Goal: Task Accomplishment & Management: Manage account settings

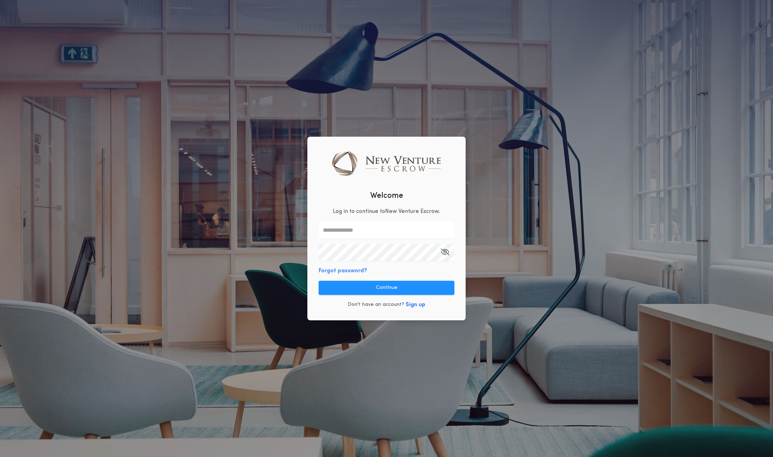
click at [344, 234] on input "text" at bounding box center [387, 230] width 136 height 17
paste input "**********"
type input "**********"
click at [379, 288] on button "Continue" at bounding box center [387, 288] width 136 height 14
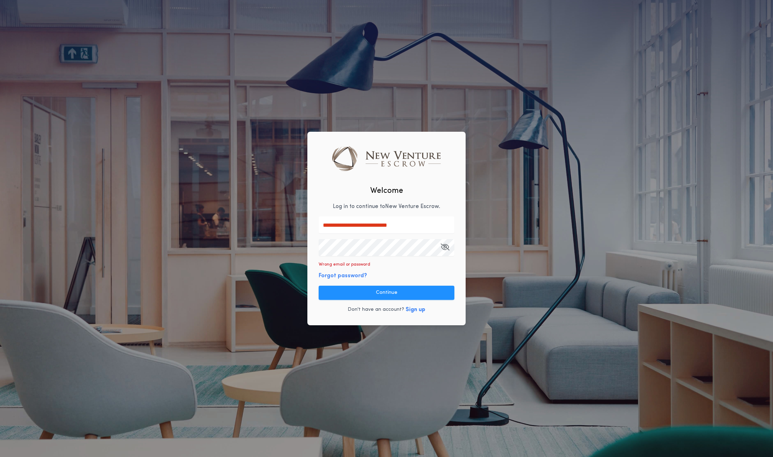
click at [433, 216] on div "**********" at bounding box center [387, 229] width 158 height 194
click at [430, 221] on input "**********" at bounding box center [387, 225] width 136 height 17
click at [436, 194] on div "**********" at bounding box center [387, 229] width 158 height 194
click at [426, 221] on input "**********" at bounding box center [387, 225] width 136 height 17
click at [446, 243] on button "button" at bounding box center [445, 247] width 9 height 17
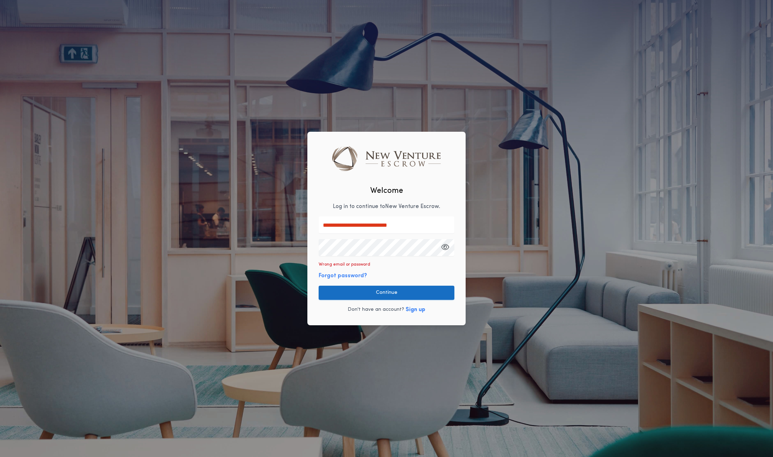
click at [364, 286] on button "Continue" at bounding box center [387, 293] width 136 height 14
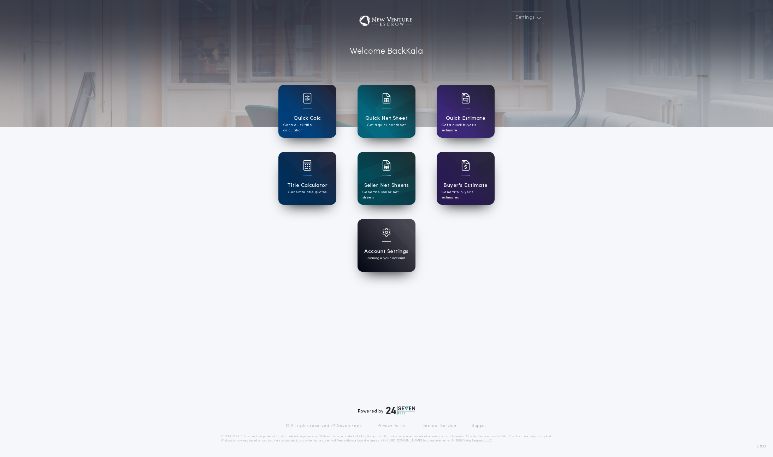
click at [391, 245] on div at bounding box center [386, 237] width 8 height 18
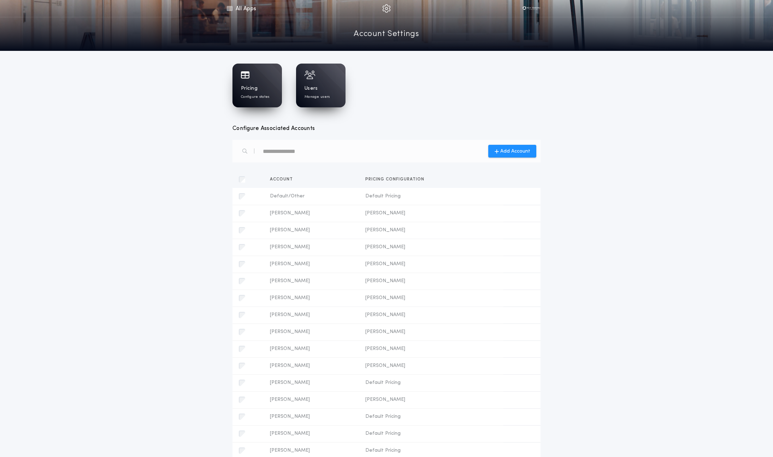
click at [262, 90] on div "Pricing Configure states" at bounding box center [257, 92] width 33 height 14
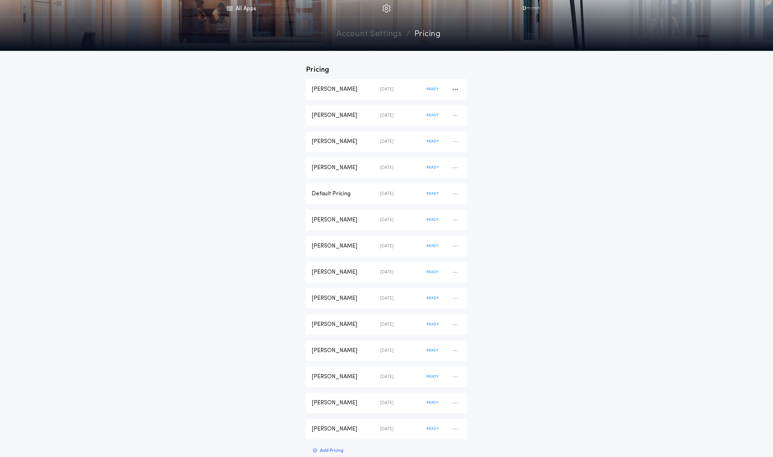
click at [342, 88] on div "[PERSON_NAME]" at bounding box center [346, 90] width 69 height 8
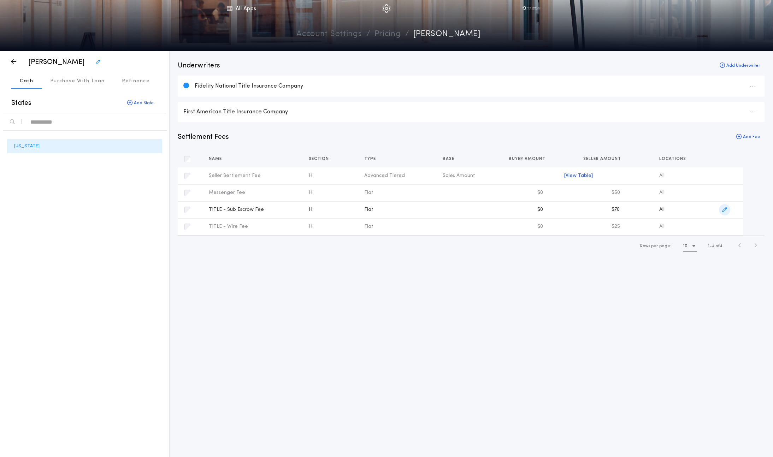
click at [724, 211] on icon "button" at bounding box center [725, 210] width 5 height 5
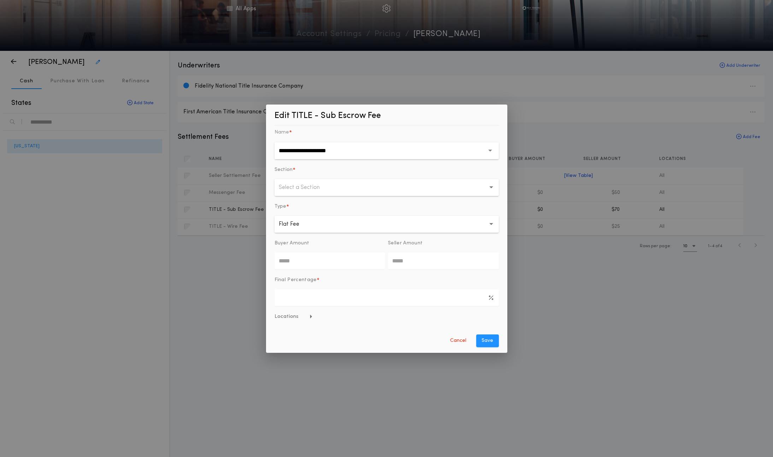
type input "*****"
type input "******"
click at [293, 136] on div "Name *" at bounding box center [387, 132] width 224 height 8
click at [459, 341] on button "Cancel" at bounding box center [458, 341] width 30 height 13
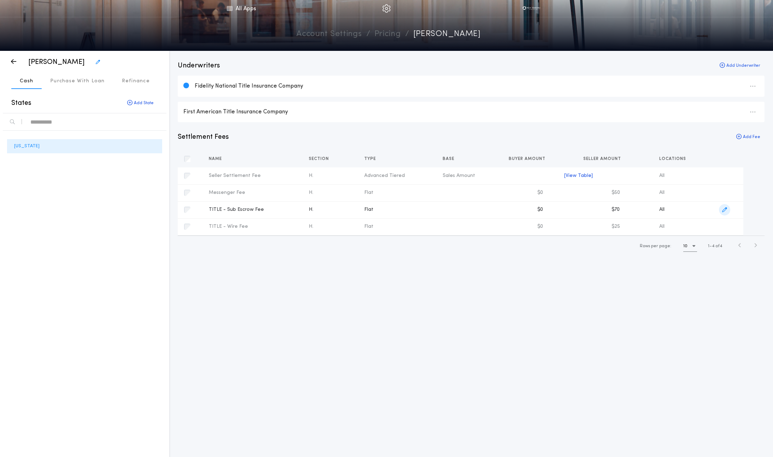
click at [724, 209] on icon "button" at bounding box center [725, 210] width 5 height 5
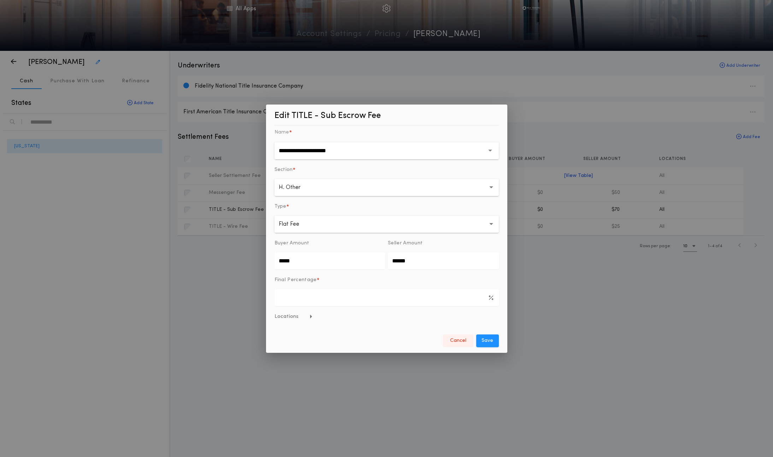
click at [457, 343] on button "Cancel" at bounding box center [458, 341] width 30 height 13
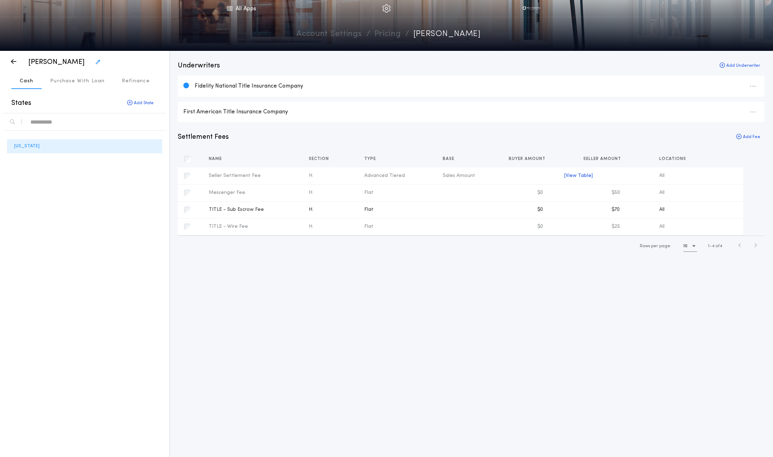
click at [274, 281] on div "Underwriters Add Underwriter Fidelity National Title Insurance Company First Am…" at bounding box center [471, 254] width 604 height 407
click at [749, 136] on button "Add Fee" at bounding box center [748, 137] width 33 height 10
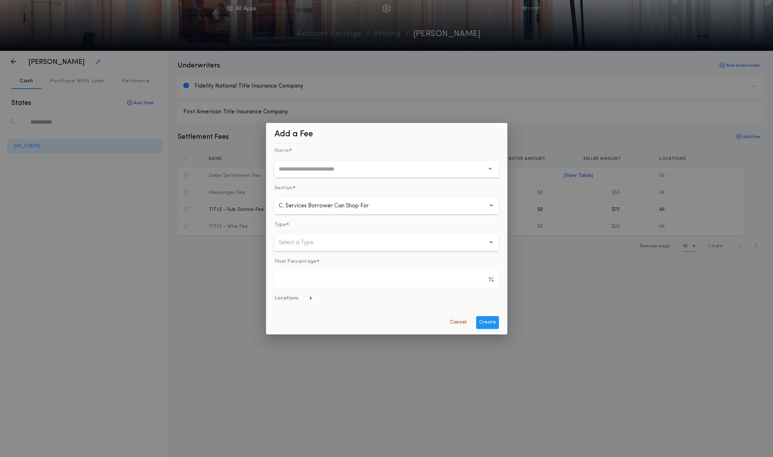
click at [315, 171] on input "text" at bounding box center [382, 169] width 206 height 17
click at [456, 316] on form "Name * No data available Section * C. Services Borrower Can Shop For * Type * S…" at bounding box center [387, 238] width 224 height 182
click at [457, 328] on button "Cancel" at bounding box center [458, 322] width 30 height 13
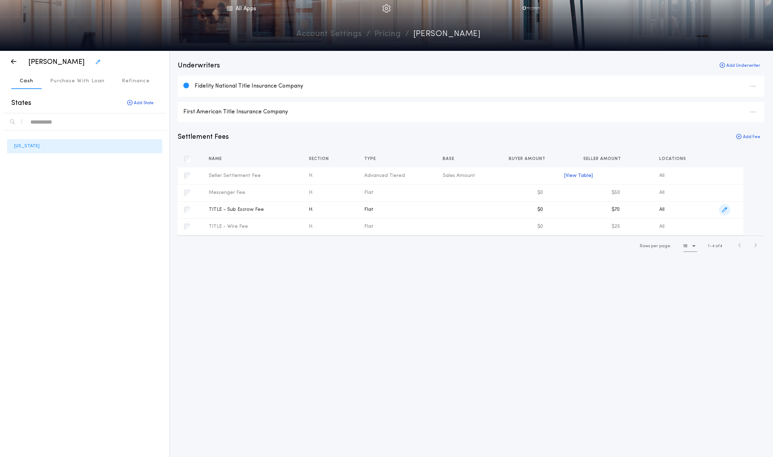
click at [725, 209] on icon "button" at bounding box center [725, 210] width 5 height 5
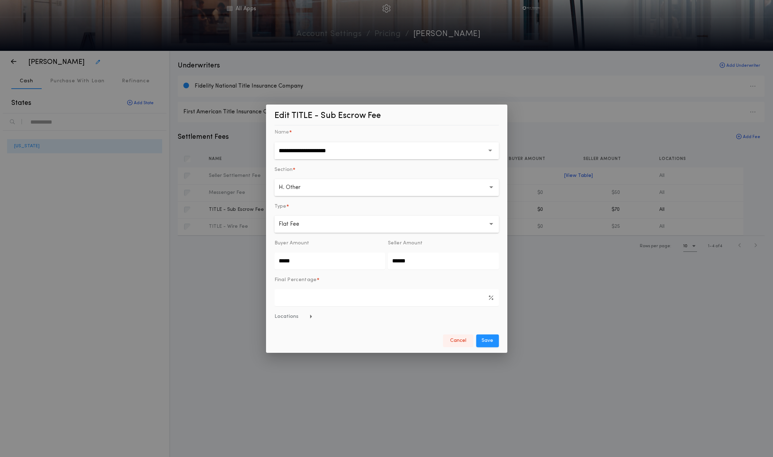
click at [454, 343] on button "Cancel" at bounding box center [458, 341] width 30 height 13
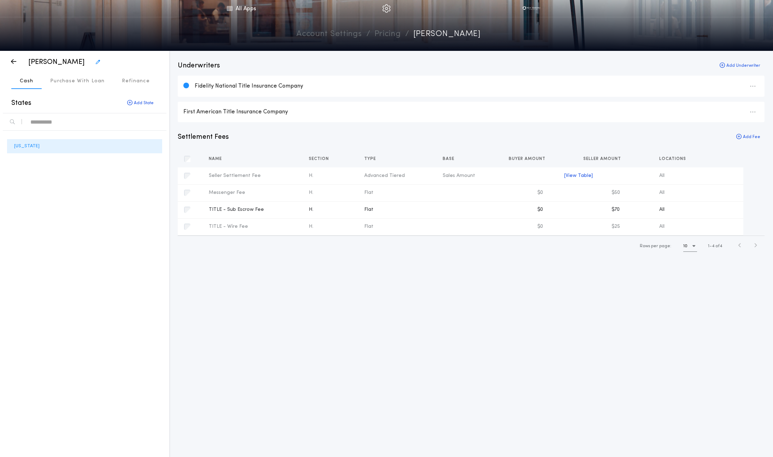
click at [240, 253] on div "Rows per page: 10 1 4 of 4" at bounding box center [471, 246] width 587 height 21
click at [11, 62] on icon "button" at bounding box center [13, 62] width 5 height 0
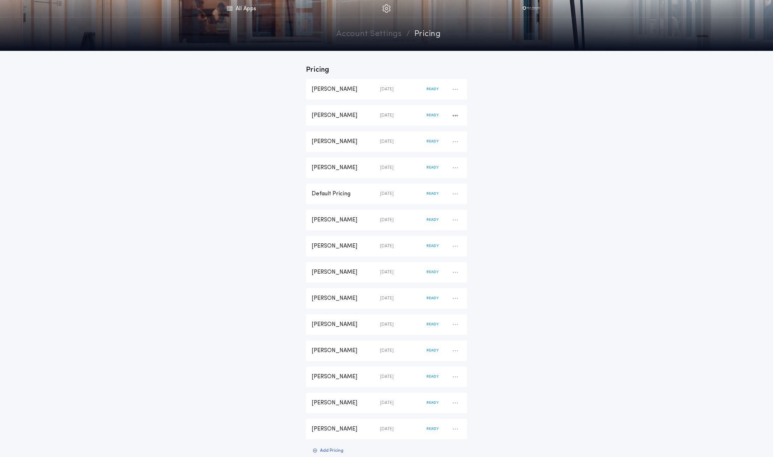
click at [344, 125] on div "[PERSON_NAME] [DATE] READY" at bounding box center [386, 115] width 161 height 21
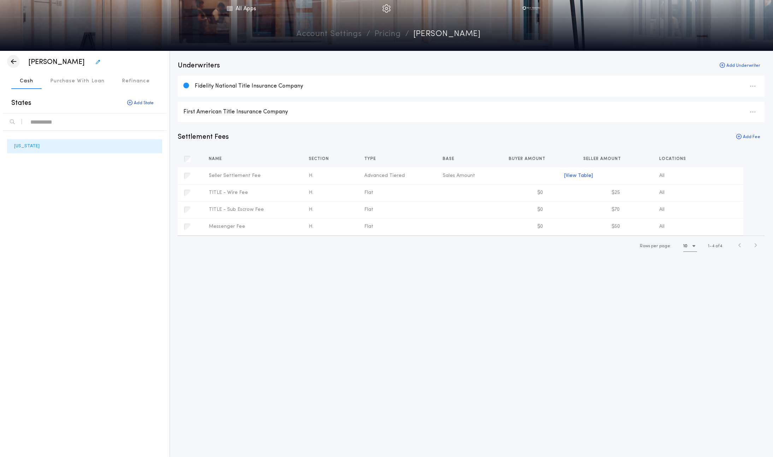
click at [14, 62] on icon "button" at bounding box center [13, 62] width 5 height 0
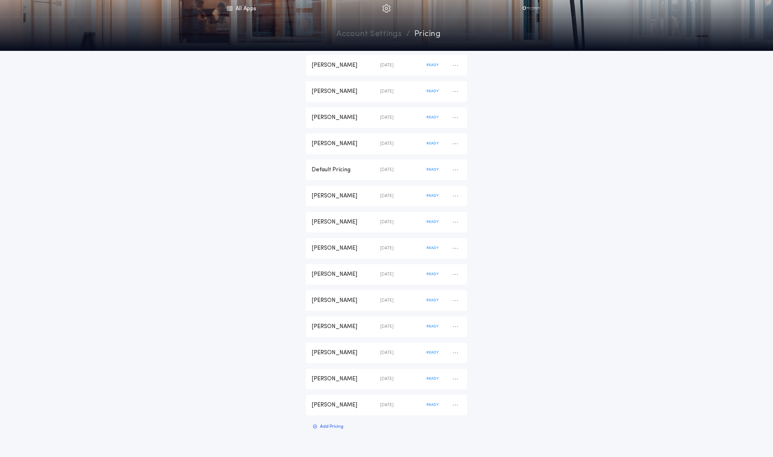
scroll to position [85, 0]
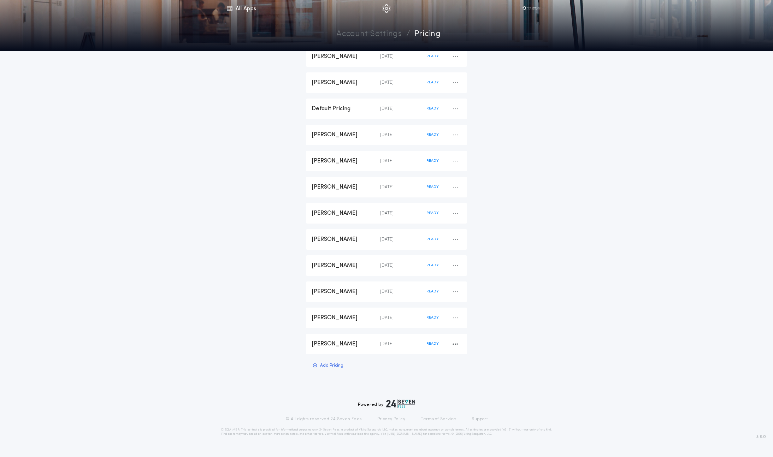
click at [342, 348] on div "[PERSON_NAME] [DATE] READY" at bounding box center [386, 344] width 161 height 21
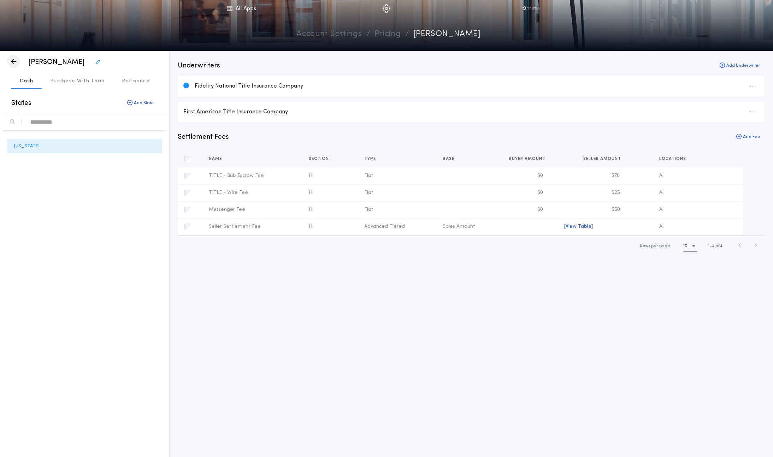
click at [14, 62] on icon "button" at bounding box center [13, 62] width 5 height 0
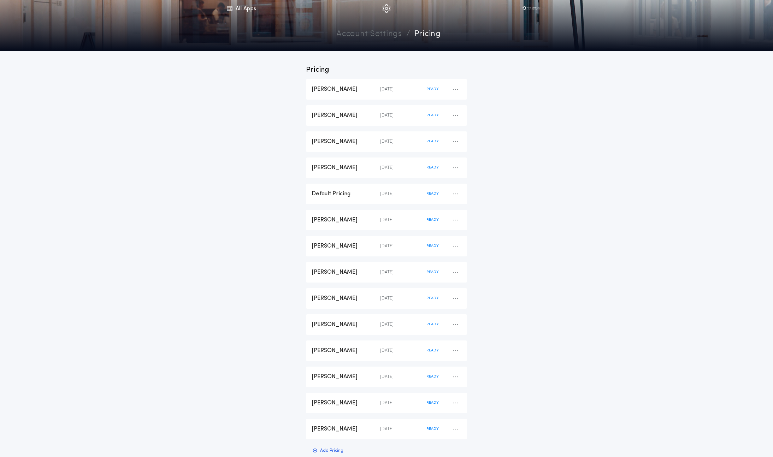
click at [381, 33] on link "Account Settings" at bounding box center [369, 34] width 65 height 12
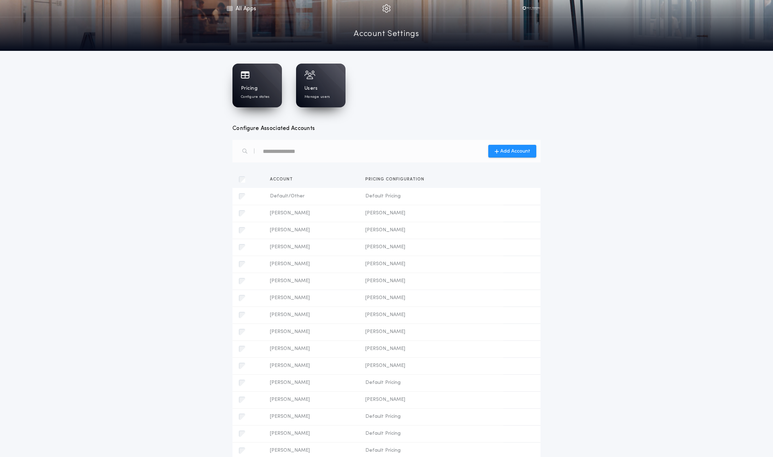
click at [260, 81] on div "Pricing Configure states" at bounding box center [257, 86] width 49 height 44
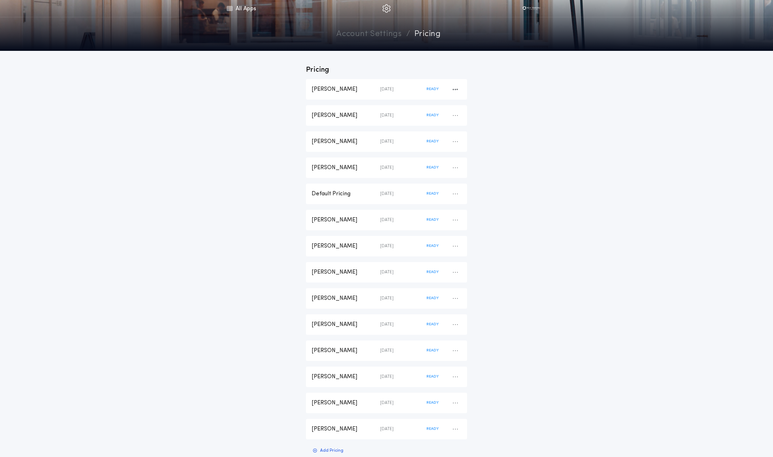
click at [351, 94] on div "[PERSON_NAME] [DATE] READY" at bounding box center [386, 89] width 161 height 21
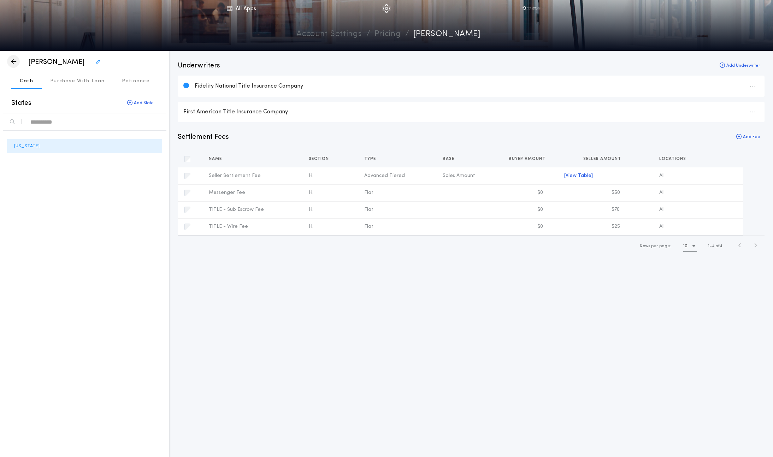
click at [12, 62] on icon "button" at bounding box center [13, 62] width 5 height 0
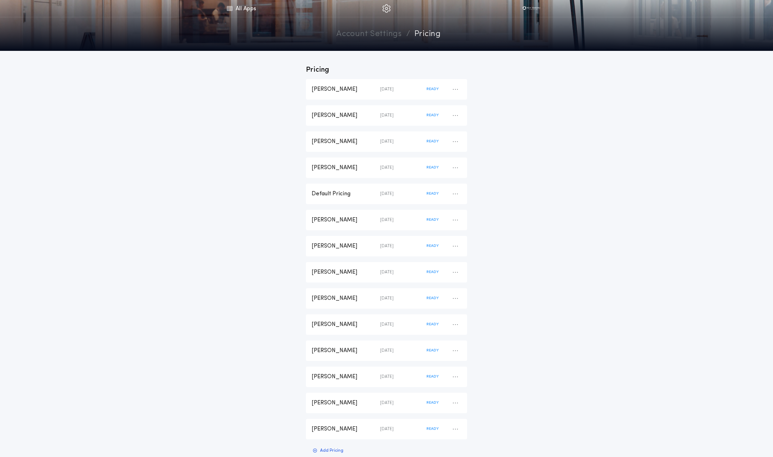
click at [366, 35] on link "Account Settings" at bounding box center [369, 34] width 65 height 12
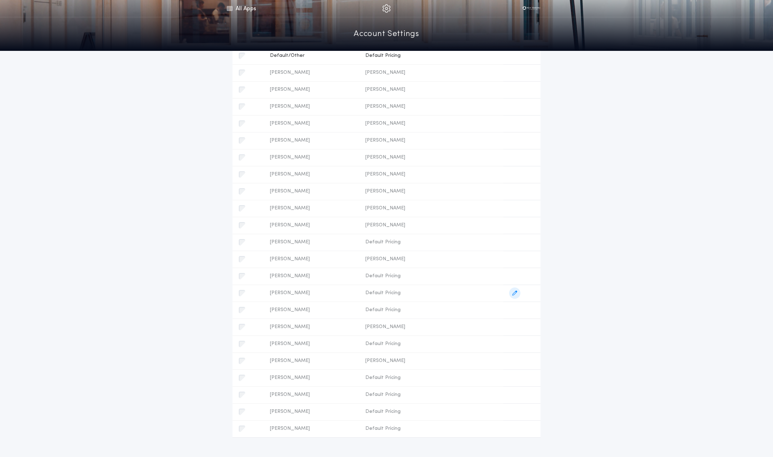
scroll to position [138, 0]
click at [518, 195] on icon "button" at bounding box center [515, 194] width 5 height 5
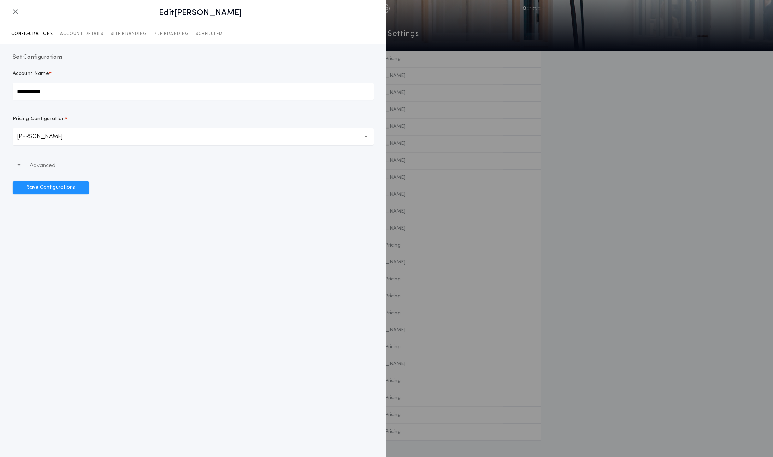
click at [138, 136] on button "**********" at bounding box center [193, 136] width 361 height 17
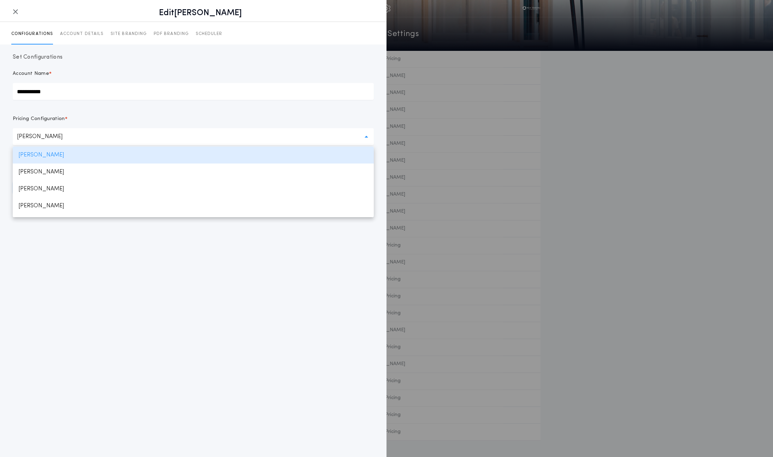
click at [122, 301] on div "**********" at bounding box center [193, 228] width 387 height 457
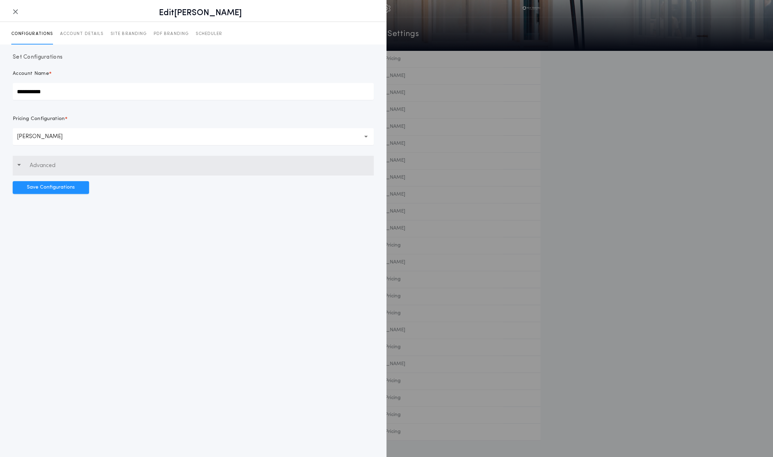
click at [49, 163] on p "Advanced" at bounding box center [43, 166] width 26 height 8
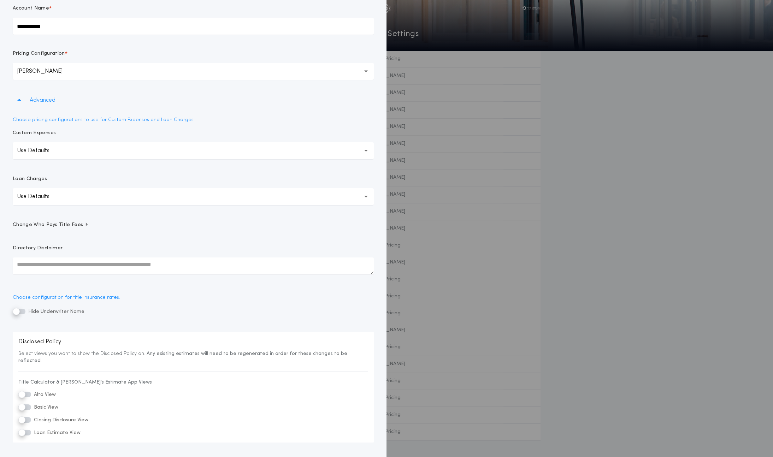
scroll to position [74, 0]
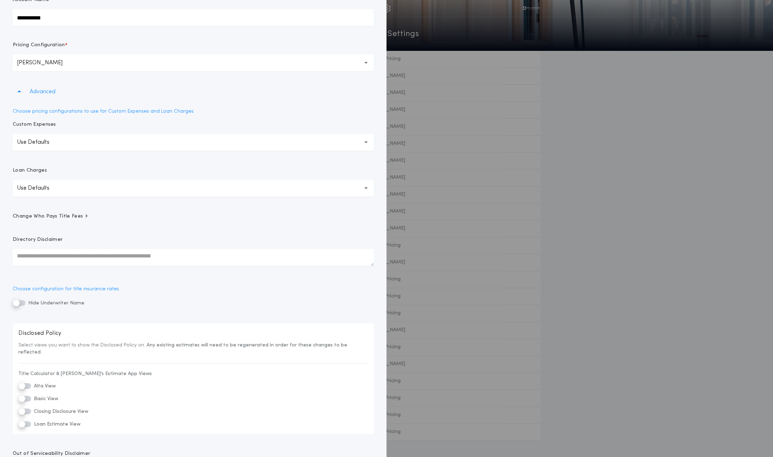
click at [59, 216] on span "Change Who Pays Title Fees" at bounding box center [51, 216] width 76 height 7
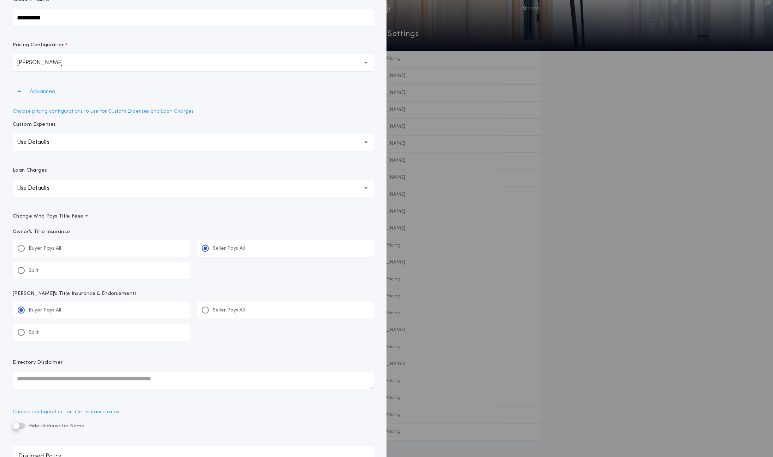
click at [59, 216] on span "Change Who Pays Title Fees" at bounding box center [51, 216] width 76 height 7
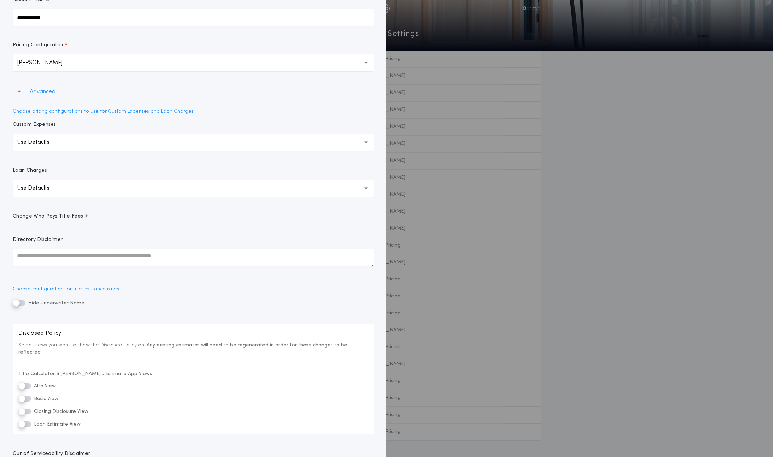
click at [59, 216] on span "Change Who Pays Title Fees" at bounding box center [51, 216] width 76 height 7
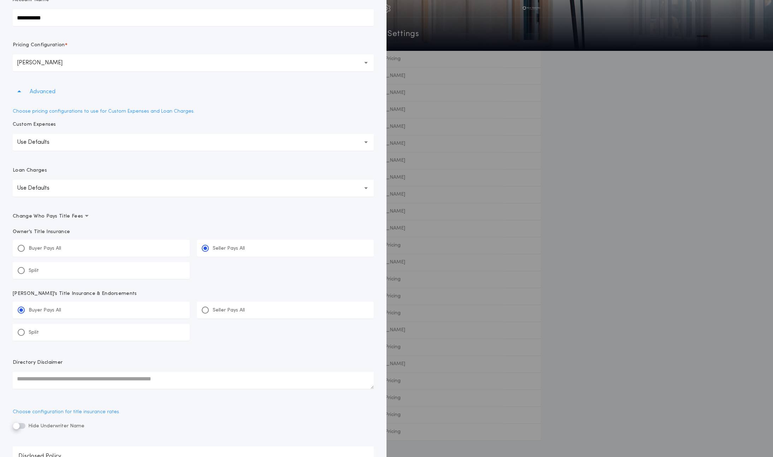
scroll to position [101, 0]
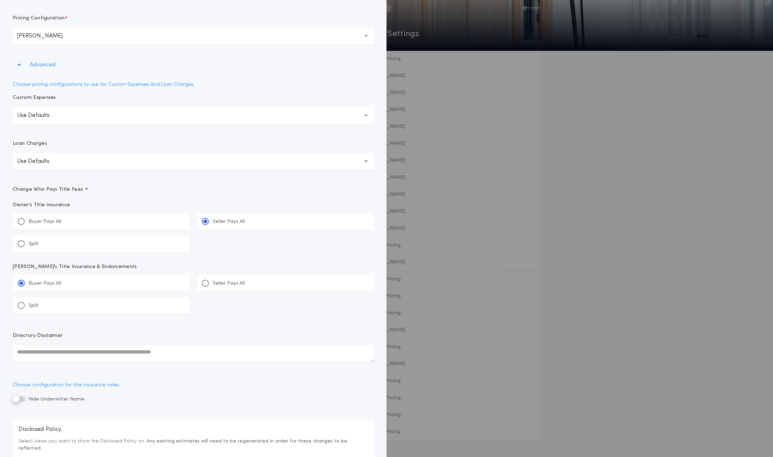
click at [56, 187] on span "Change Who Pays Title Fees" at bounding box center [51, 189] width 76 height 7
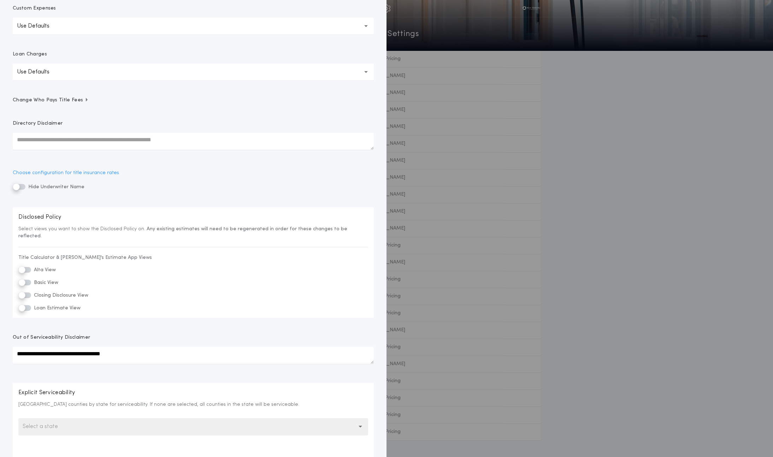
scroll to position [0, 0]
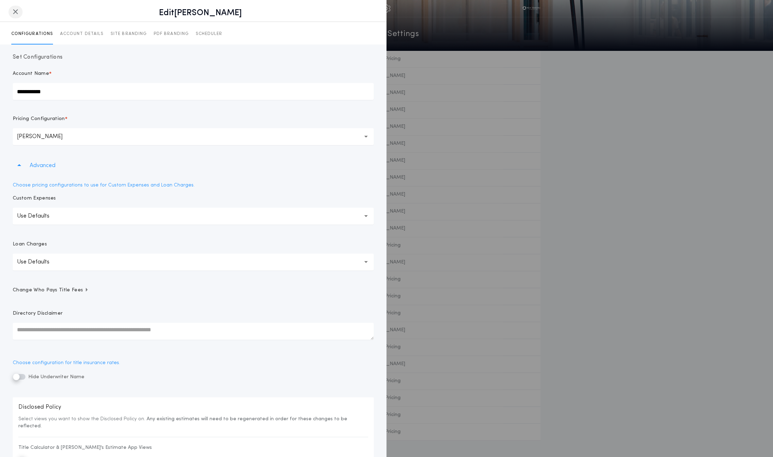
click at [13, 12] on icon "button" at bounding box center [16, 12] width 6 height 0
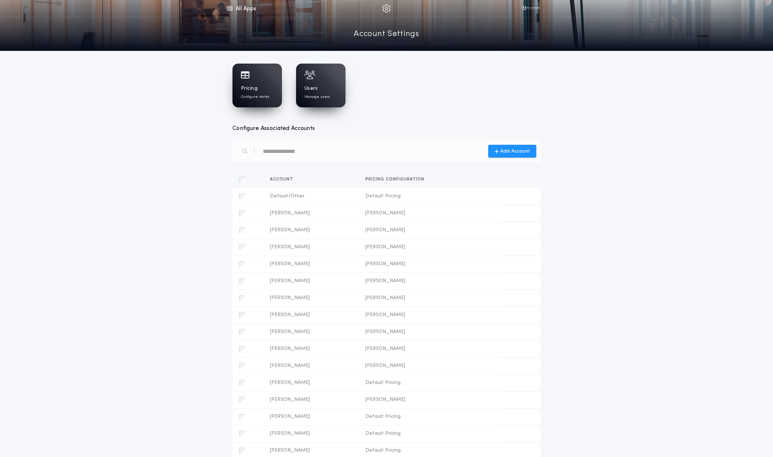
click at [270, 89] on div "Pricing Configure states" at bounding box center [257, 92] width 33 height 14
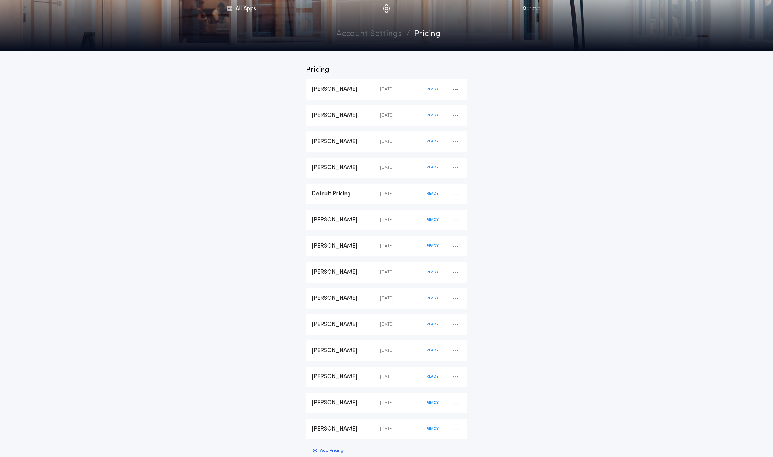
click at [344, 88] on div "[PERSON_NAME]" at bounding box center [346, 90] width 69 height 8
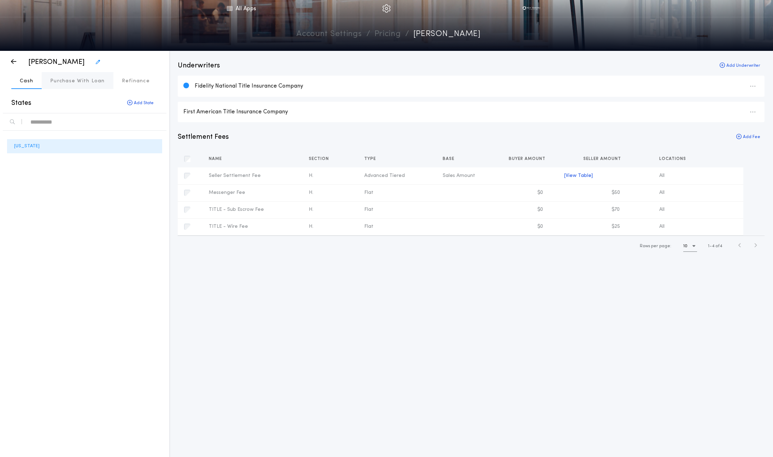
click at [90, 81] on p "Purchase With Loan" at bounding box center [77, 81] width 55 height 7
click at [25, 78] on p "Cash" at bounding box center [26, 81] width 13 height 7
click at [86, 78] on p "Purchase With Loan" at bounding box center [77, 81] width 55 height 7
click at [39, 80] on button "Cash" at bounding box center [26, 80] width 30 height 17
click at [75, 79] on p "Purchase With Loan" at bounding box center [77, 81] width 55 height 7
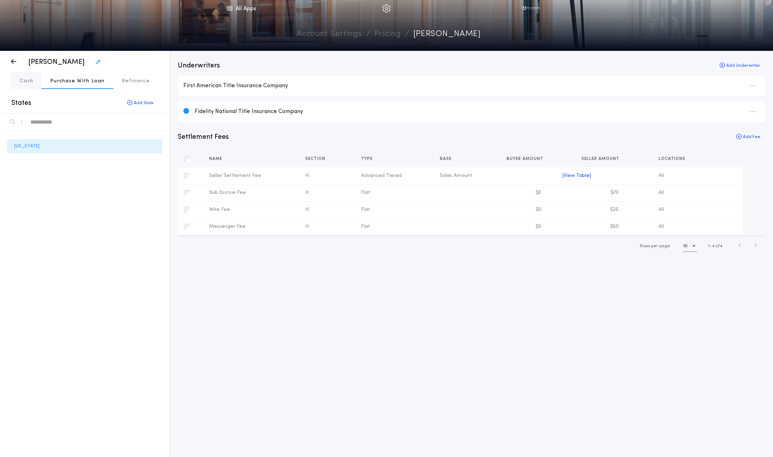
click at [19, 81] on button "Cash" at bounding box center [26, 80] width 30 height 17
click at [49, 79] on button "Purchase With Loan" at bounding box center [78, 80] width 72 height 17
click at [31, 78] on p "Cash" at bounding box center [26, 81] width 13 height 7
click at [72, 82] on p "Purchase With Loan" at bounding box center [77, 81] width 55 height 7
click at [21, 83] on p "Cash" at bounding box center [26, 81] width 13 height 7
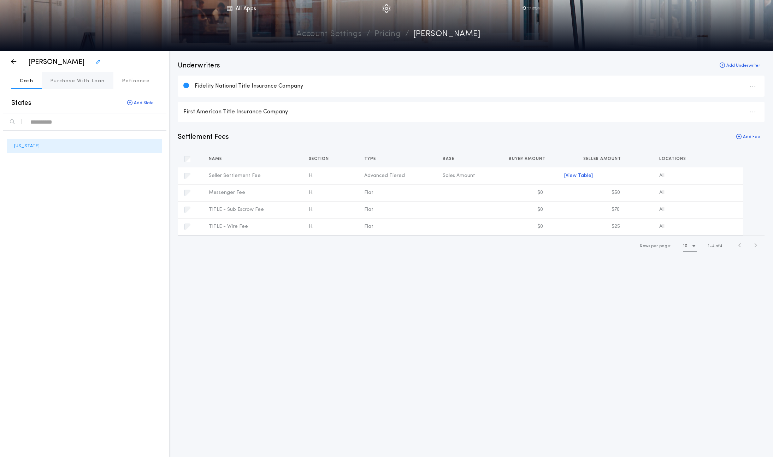
click at [65, 87] on button "Purchase With Loan" at bounding box center [78, 80] width 72 height 17
click at [27, 82] on p "Cash" at bounding box center [26, 81] width 13 height 7
click at [75, 79] on p "Purchase With Loan" at bounding box center [77, 81] width 55 height 7
click at [328, 270] on div "Underwriters Add Underwriter First American Title Insurance Company Fidelity Na…" at bounding box center [471, 254] width 604 height 407
click at [130, 84] on p "Refinance" at bounding box center [136, 81] width 28 height 7
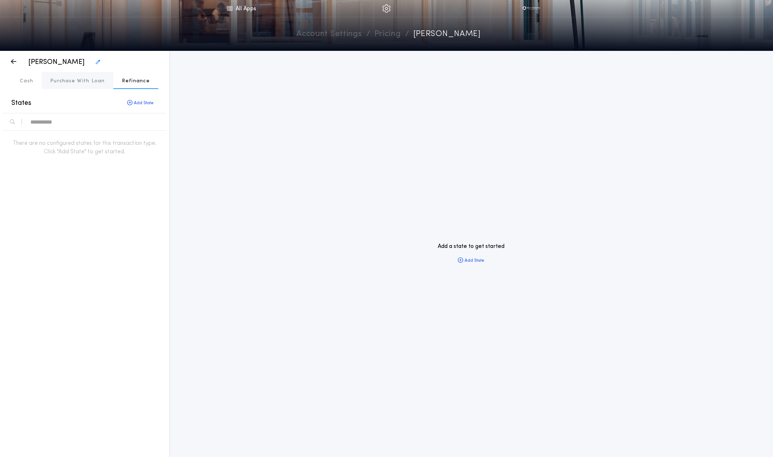
click at [84, 83] on p "Purchase With Loan" at bounding box center [77, 81] width 55 height 7
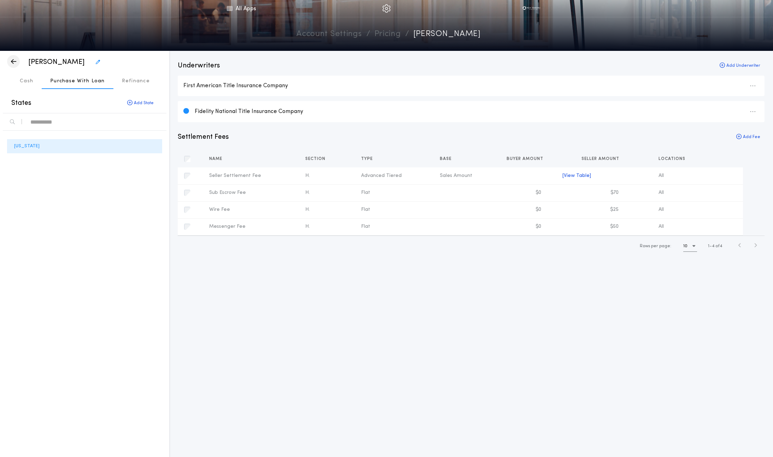
click at [9, 65] on div "button" at bounding box center [13, 61] width 13 height 13
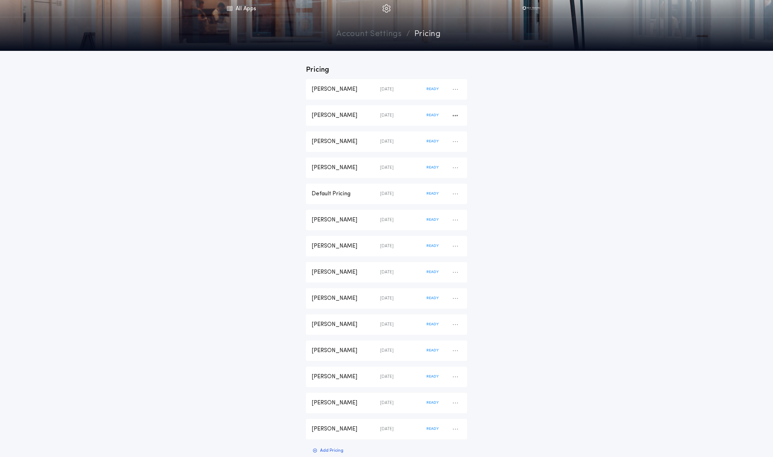
click at [340, 113] on div "[PERSON_NAME]" at bounding box center [346, 116] width 69 height 8
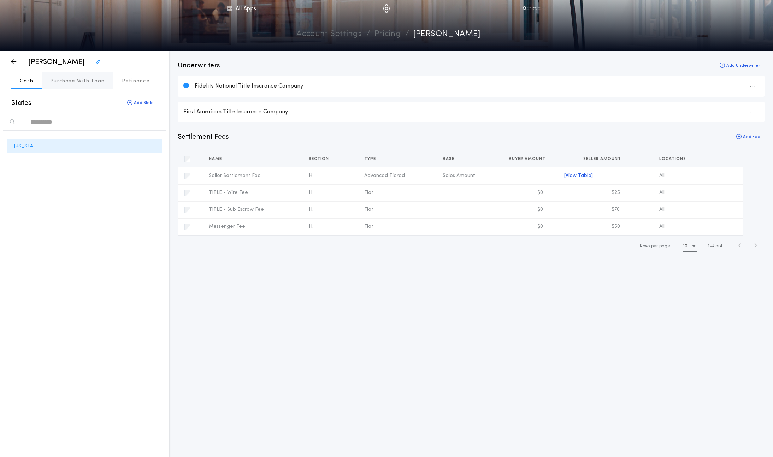
click at [79, 83] on p "Purchase With Loan" at bounding box center [77, 81] width 55 height 7
click at [17, 57] on div "button" at bounding box center [13, 61] width 13 height 13
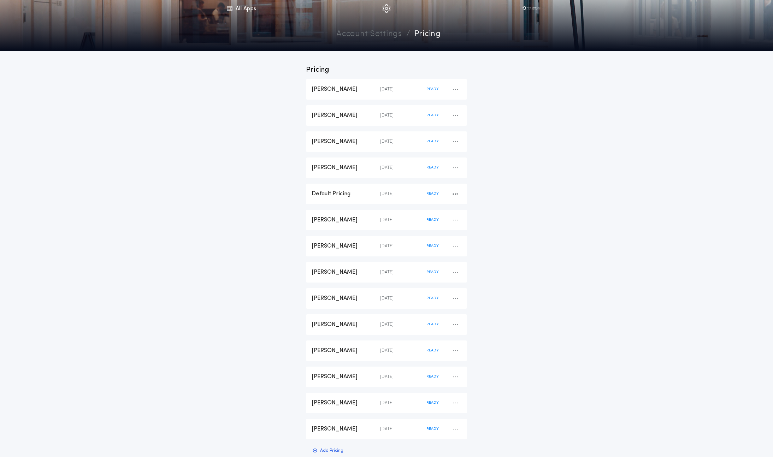
click at [347, 194] on div "Default Pricing" at bounding box center [346, 194] width 69 height 8
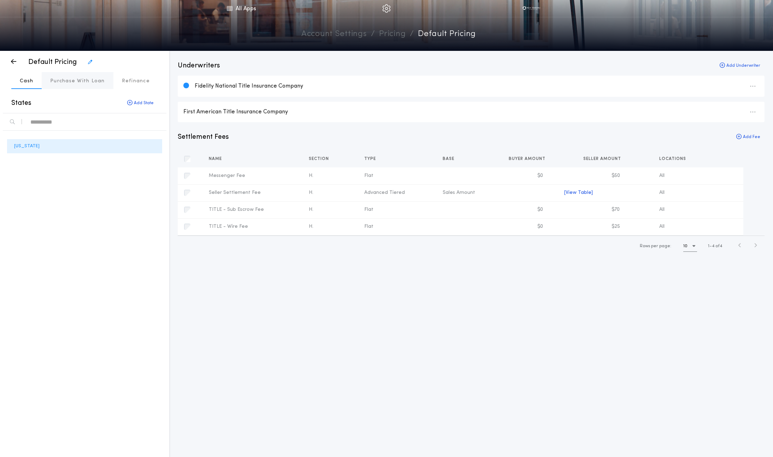
click at [86, 78] on p "Purchase With Loan" at bounding box center [77, 81] width 55 height 7
click at [247, 8] on link "All Apps" at bounding box center [242, 8] width 32 height 17
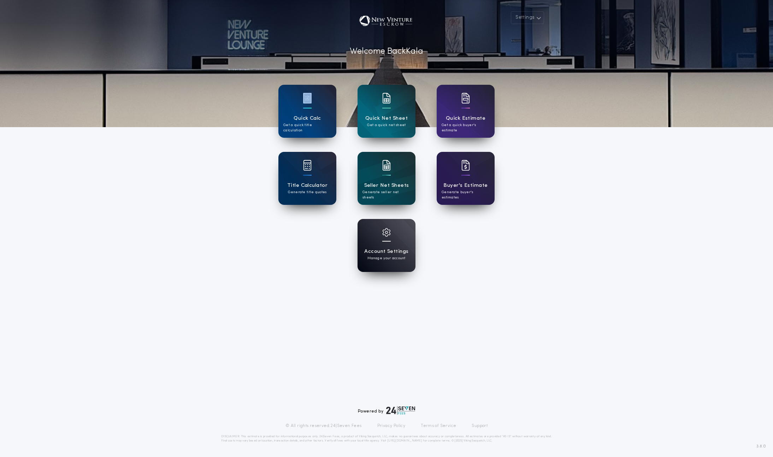
click at [373, 257] on p "Manage your account" at bounding box center [387, 258] width 38 height 5
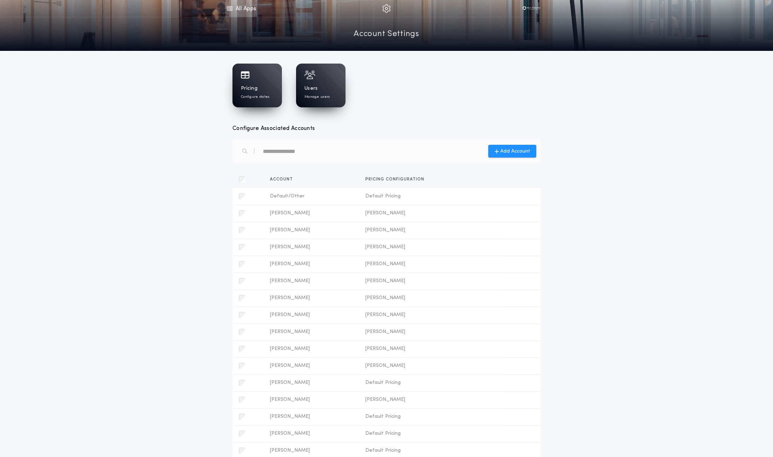
click at [241, 10] on link "All Apps" at bounding box center [242, 8] width 32 height 17
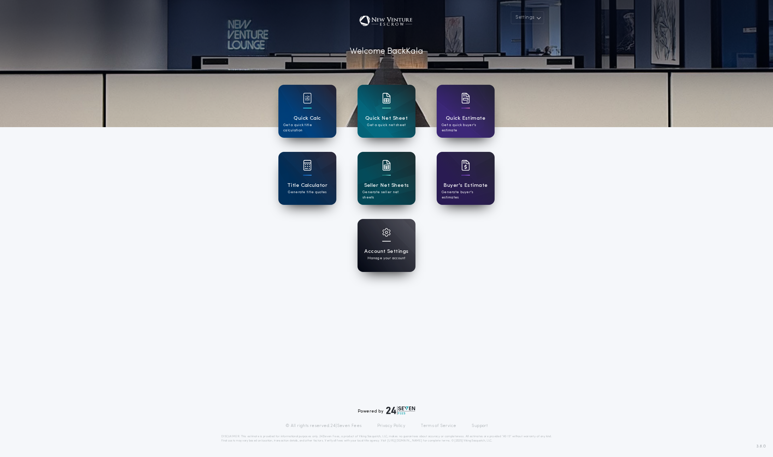
click at [393, 255] on h1 "Account Settings" at bounding box center [386, 252] width 44 height 8
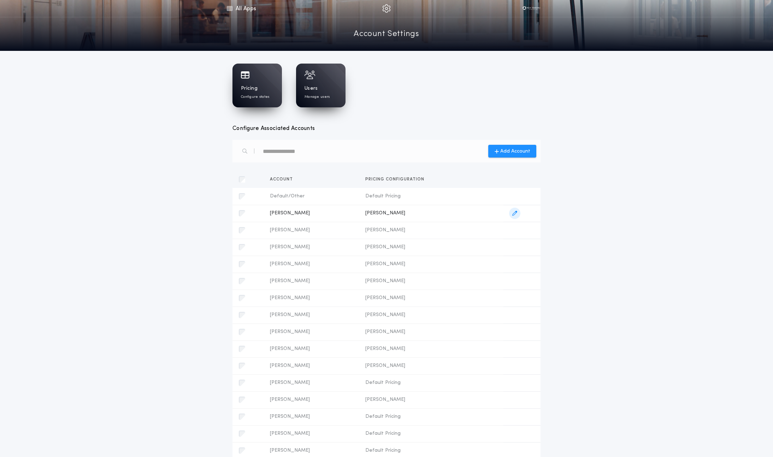
click at [521, 214] on span "button" at bounding box center [514, 213] width 11 height 11
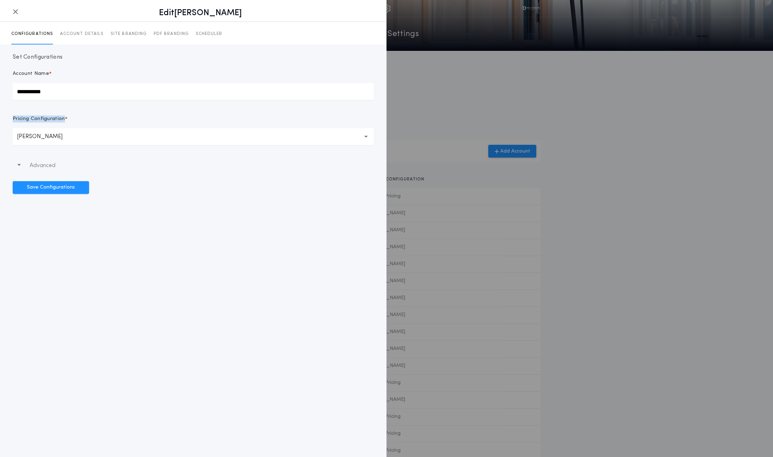
drag, startPoint x: 11, startPoint y: 118, endPoint x: 62, endPoint y: 118, distance: 50.9
click at [62, 118] on div "**********" at bounding box center [193, 124] width 387 height 158
click at [79, 135] on button "**********" at bounding box center [193, 136] width 361 height 17
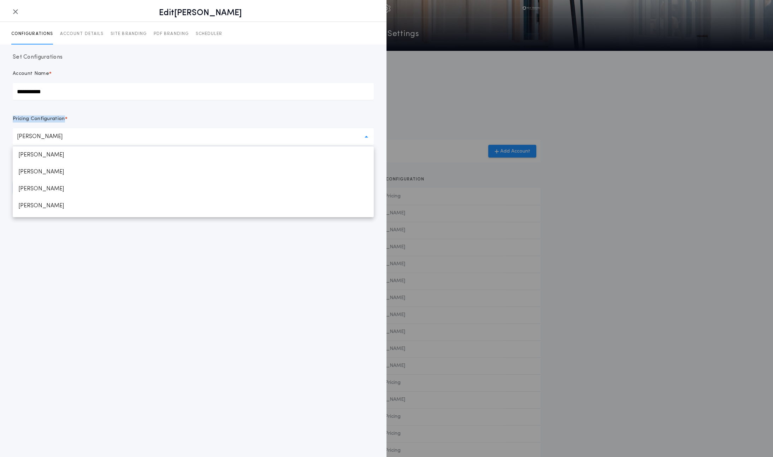
scroll to position [82, 0]
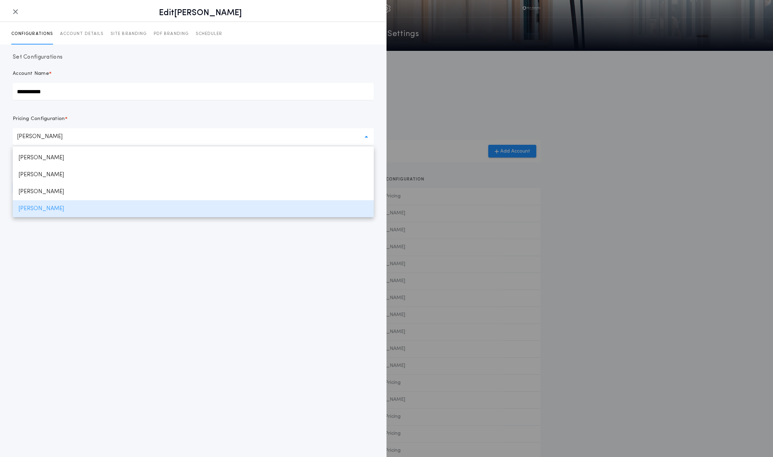
click at [90, 113] on div "**********" at bounding box center [193, 107] width 361 height 75
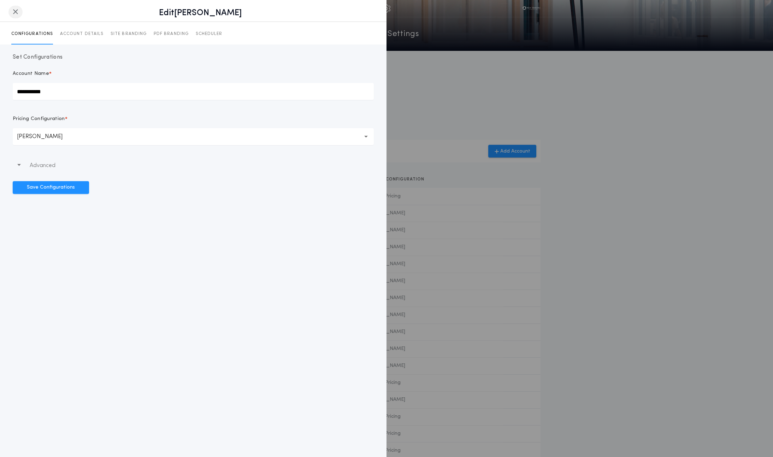
click at [15, 12] on icon "button" at bounding box center [16, 12] width 6 height 0
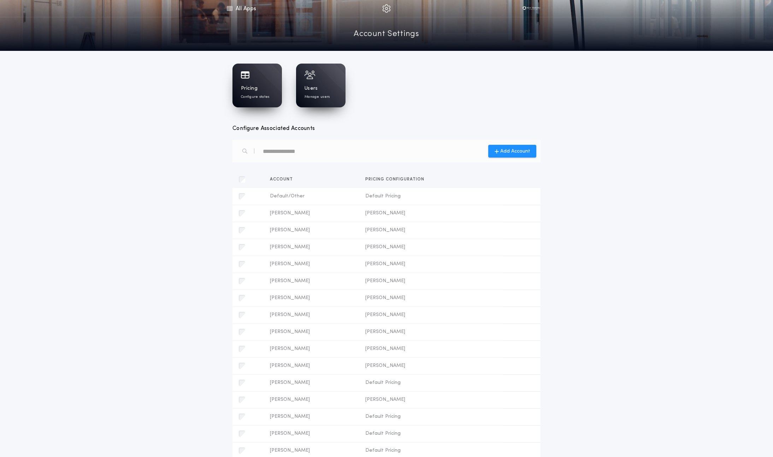
click at [265, 92] on div "Pricing Configure states" at bounding box center [257, 92] width 33 height 14
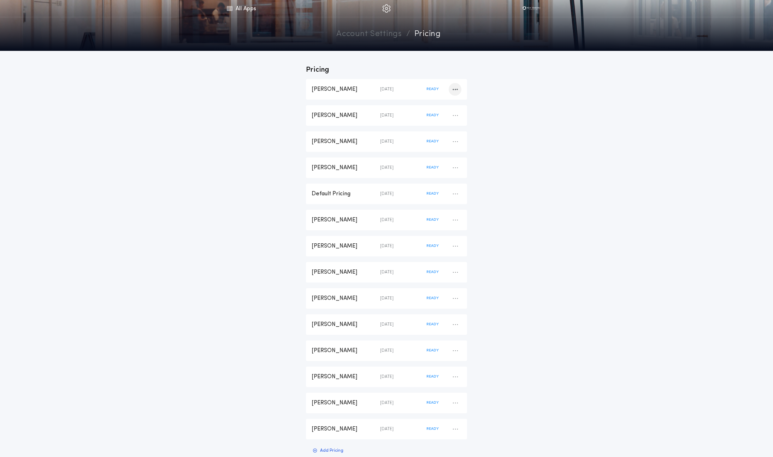
click at [455, 86] on div "button" at bounding box center [455, 89] width 13 height 13
click at [274, 116] on div "Pricing [PERSON_NAME] [DATE] READY Duplicate Pricing Delete Pricing [PERSON_NAM…" at bounding box center [386, 265] width 773 height 428
click at [458, 87] on div "button" at bounding box center [455, 89] width 13 height 13
click at [377, 87] on div "[PERSON_NAME]" at bounding box center [346, 90] width 69 height 8
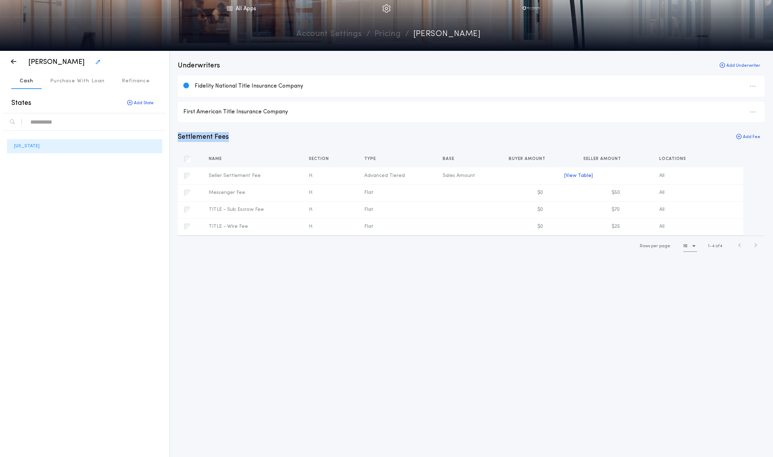
drag, startPoint x: 234, startPoint y: 138, endPoint x: 179, endPoint y: 138, distance: 54.4
click at [179, 138] on div "Settlement Fees Add Fee" at bounding box center [471, 137] width 587 height 10
click at [194, 140] on p "Settlement Fees" at bounding box center [203, 137] width 51 height 10
click at [235, 142] on div "Settlement Fees Add Fee Name Section Type Base Buyer Amount Seller Amount Locat…" at bounding box center [471, 194] width 587 height 125
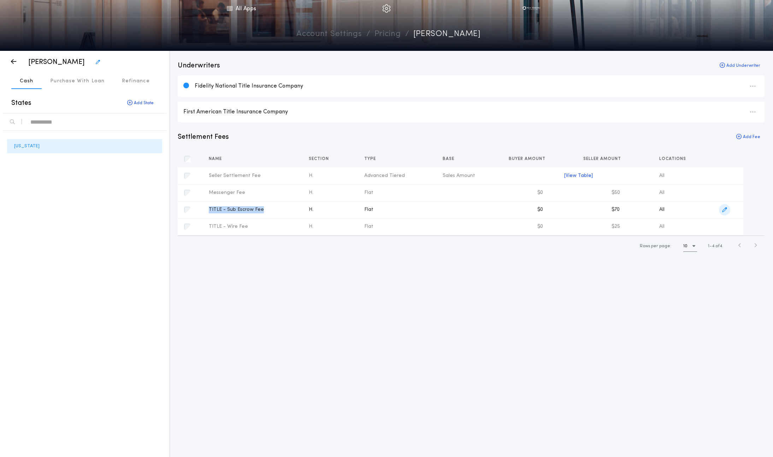
drag, startPoint x: 209, startPoint y: 210, endPoint x: 262, endPoint y: 209, distance: 53.4
click at [262, 209] on td "TITLE - Sub Escrow Fee" at bounding box center [253, 209] width 100 height 17
click at [77, 77] on button "Purchase With Loan" at bounding box center [78, 80] width 72 height 17
click at [37, 79] on button "Cash" at bounding box center [26, 80] width 30 height 17
drag, startPoint x: 209, startPoint y: 207, endPoint x: 237, endPoint y: 207, distance: 28.3
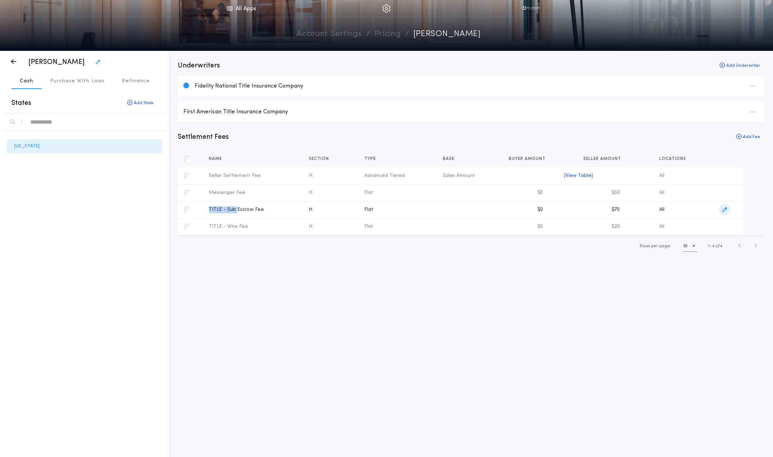
click at [237, 207] on td "TITLE - Sub Escrow Fee" at bounding box center [253, 209] width 100 height 17
click at [73, 84] on p "Purchase With Loan" at bounding box center [77, 81] width 55 height 7
click at [30, 84] on p "Cash" at bounding box center [26, 81] width 13 height 7
click at [95, 79] on p "Purchase With Loan" at bounding box center [77, 81] width 55 height 7
click at [28, 83] on p "Cash" at bounding box center [26, 81] width 13 height 7
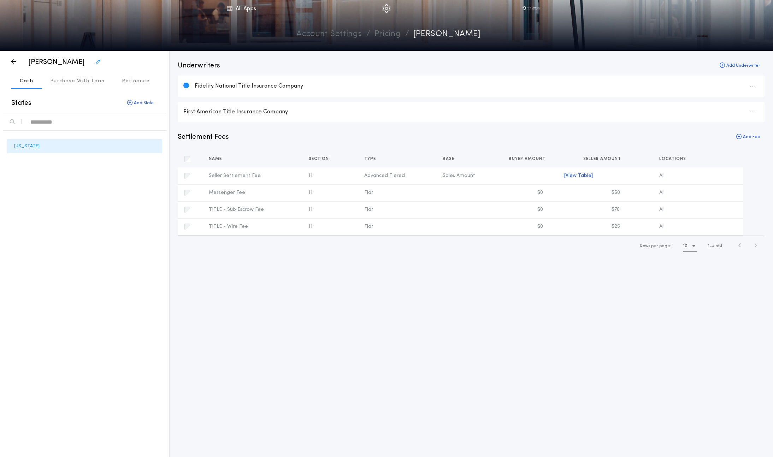
click at [291, 277] on div "Underwriters Add Underwriter Fidelity National Title Insurance Company First Am…" at bounding box center [471, 254] width 604 height 407
click at [314, 270] on div "Underwriters Add Underwriter Fidelity National Title Insurance Company First Am…" at bounding box center [471, 254] width 604 height 407
drag, startPoint x: 210, startPoint y: 208, endPoint x: 275, endPoint y: 208, distance: 65.8
click at [275, 208] on div "TITLE - Sub Escrow Fee" at bounding box center [253, 209] width 89 height 7
click at [87, 78] on p "Purchase With Loan" at bounding box center [77, 81] width 55 height 7
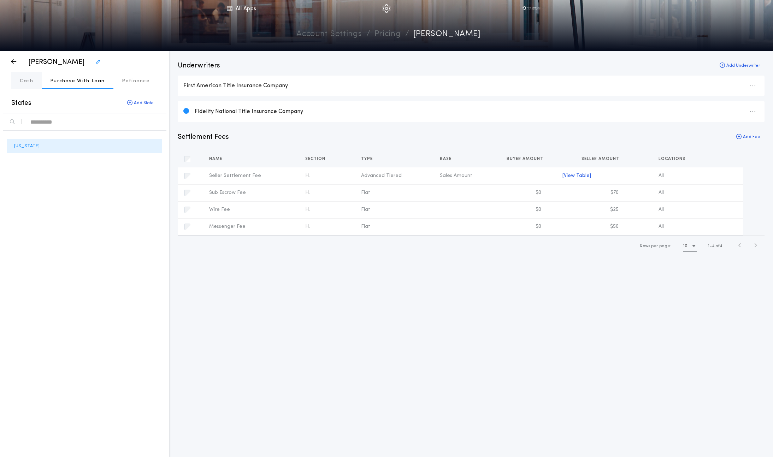
click at [27, 82] on p "Cash" at bounding box center [26, 81] width 13 height 7
click at [81, 84] on p "Purchase With Loan" at bounding box center [77, 81] width 55 height 7
click at [236, 283] on div "Underwriters Add Underwriter First American Title Insurance Company Fidelity Na…" at bounding box center [471, 254] width 604 height 407
click at [19, 82] on button "Cash" at bounding box center [26, 80] width 30 height 17
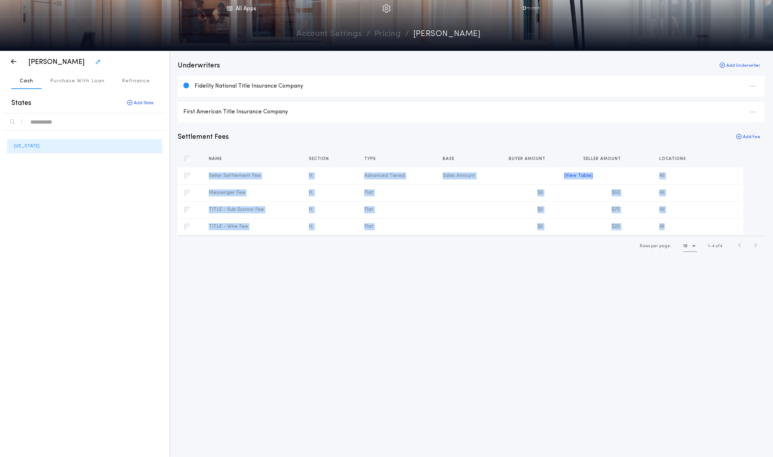
drag, startPoint x: 208, startPoint y: 174, endPoint x: 503, endPoint y: 248, distance: 304.0
click at [503, 248] on div "Name Section Type Base Buyer Amount Seller Amount Locations Seller Settlement F…" at bounding box center [471, 204] width 587 height 106
click at [503, 248] on div "Rows per page: 10 1 4 of 4" at bounding box center [471, 246] width 587 height 21
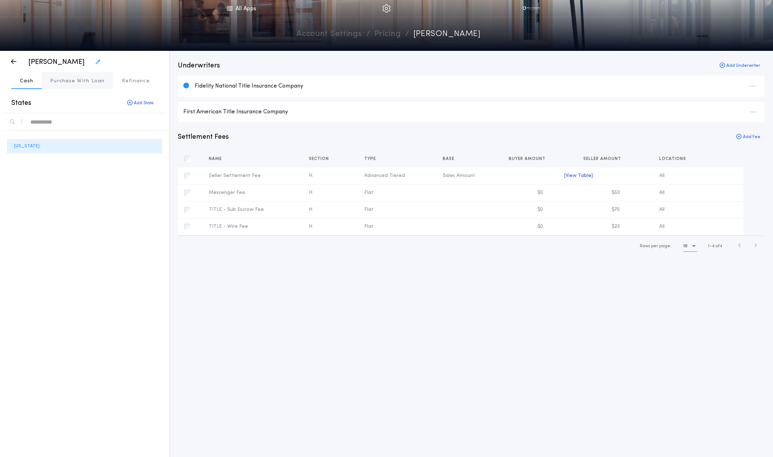
click at [79, 85] on button "Purchase With Loan" at bounding box center [78, 80] width 72 height 17
click at [25, 85] on button "Cash" at bounding box center [26, 80] width 30 height 17
click at [89, 83] on p "Purchase With Loan" at bounding box center [77, 81] width 55 height 7
drag, startPoint x: 178, startPoint y: 63, endPoint x: 221, endPoint y: 65, distance: 42.8
click at [221, 65] on div "Underwriters Add Underwriter" at bounding box center [471, 66] width 587 height 10
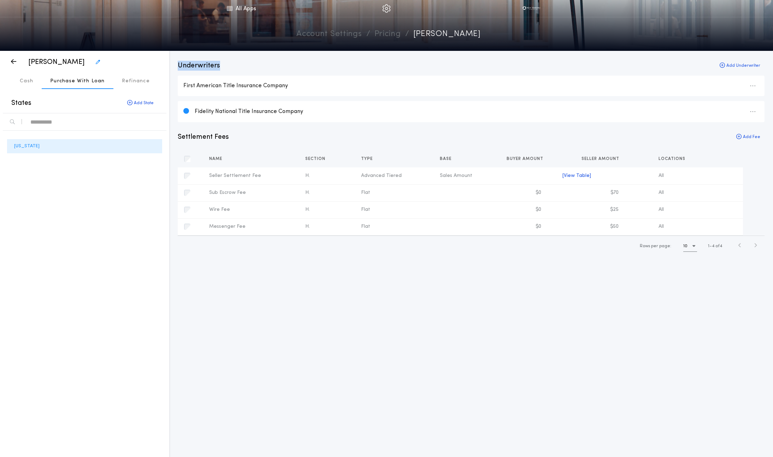
click at [221, 65] on div "Underwriters Add Underwriter" at bounding box center [471, 66] width 587 height 10
drag, startPoint x: 221, startPoint y: 65, endPoint x: 166, endPoint y: 63, distance: 54.5
click at [166, 63] on div "[PERSON_NAME] Cash Purchase With Loan Refinance Purchase With Loan States Add S…" at bounding box center [386, 254] width 773 height 407
click at [189, 123] on div "Underwriters Add Underwriter First American Title Insurance Company Fidelity Na…" at bounding box center [471, 254] width 604 height 407
click at [30, 84] on p "Cash" at bounding box center [26, 81] width 13 height 7
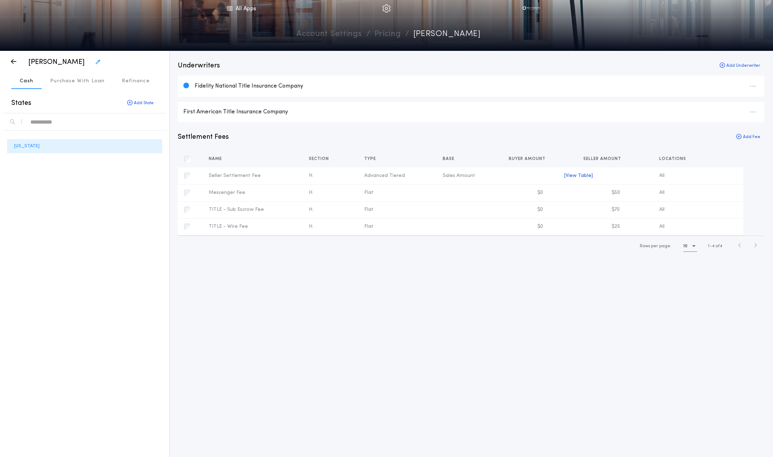
click at [344, 39] on link "Account Settings" at bounding box center [329, 34] width 65 height 12
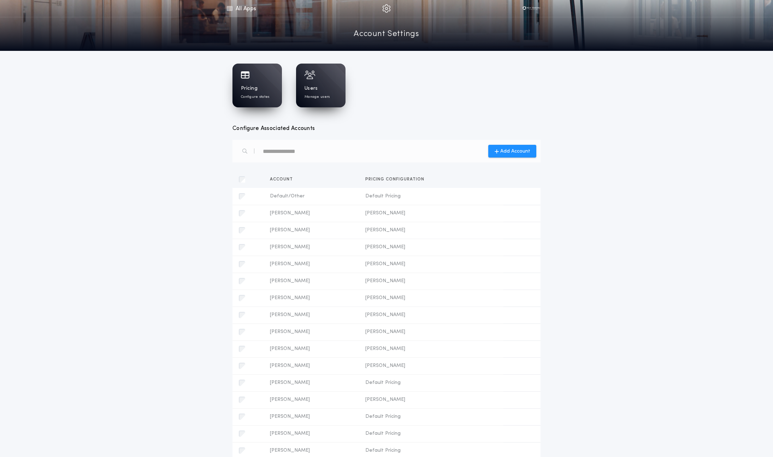
click at [247, 10] on link "All Apps" at bounding box center [242, 8] width 32 height 17
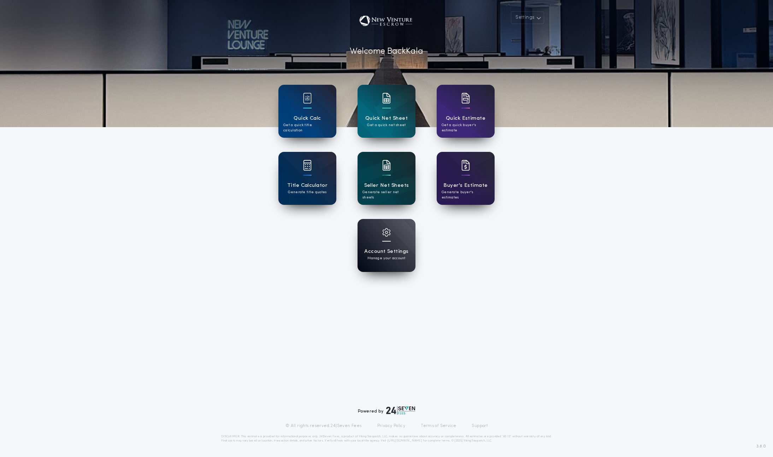
click at [393, 172] on div "Seller Net Sheets Generate seller net sheets" at bounding box center [387, 178] width 58 height 53
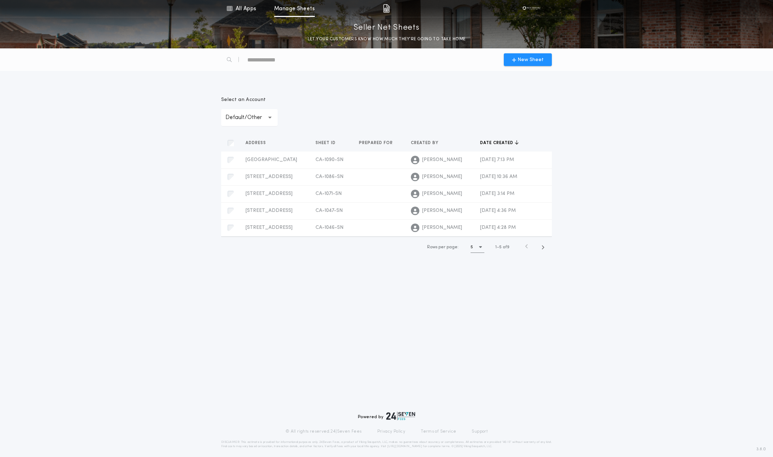
click at [241, 113] on p "Default/Other" at bounding box center [250, 117] width 48 height 8
click at [396, 104] on div "**********" at bounding box center [386, 112] width 331 height 30
click at [354, 162] on td at bounding box center [380, 160] width 52 height 17
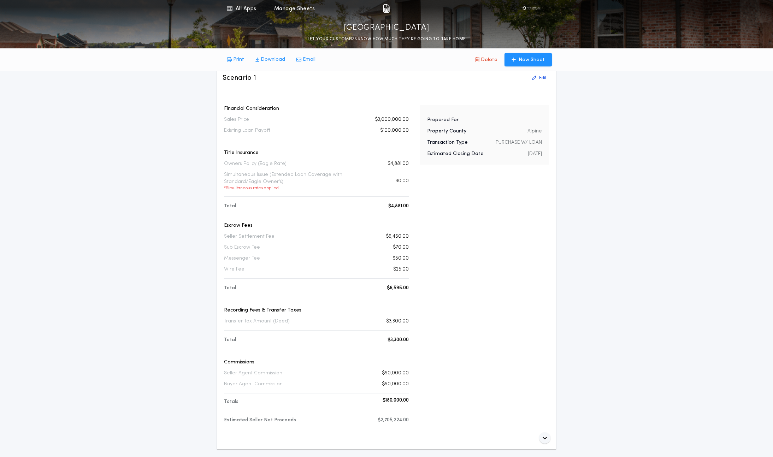
scroll to position [39, 0]
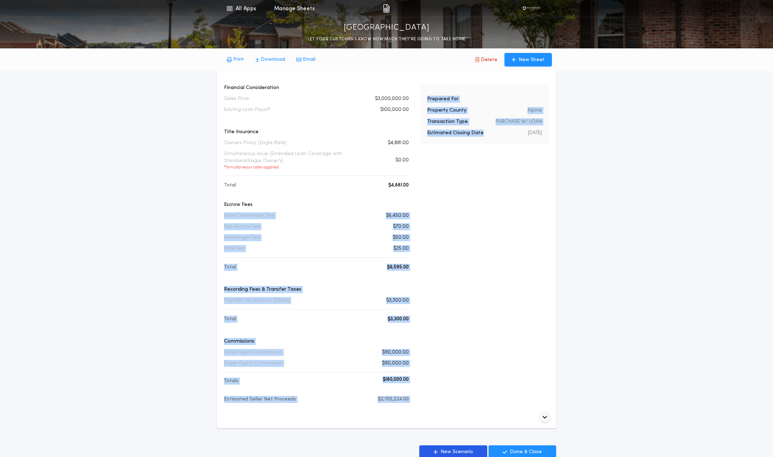
drag, startPoint x: 222, startPoint y: 219, endPoint x: 422, endPoint y: 251, distance: 203.0
click at [423, 251] on div "Scenario 1 Edit Financial Consideration Sales Price $3,000,000.00 Existing Loan…" at bounding box center [386, 237] width 339 height 383
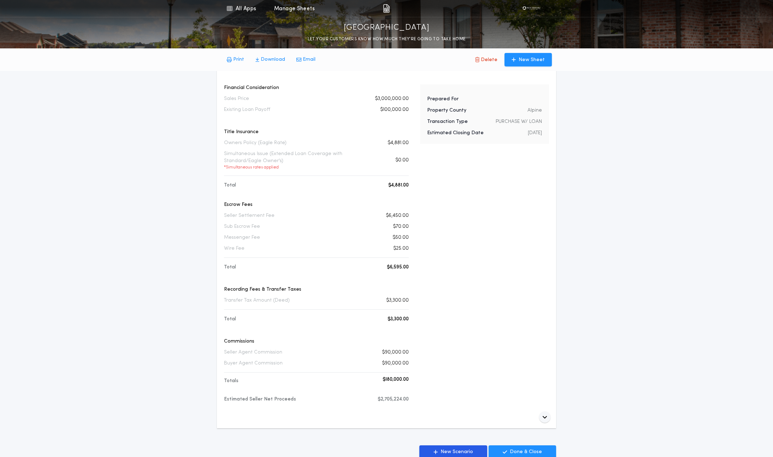
click at [413, 246] on div "Financial Consideration Sales Price $3,000,000.00 Existing Loan Payoff $100,000…" at bounding box center [387, 250] width 328 height 332
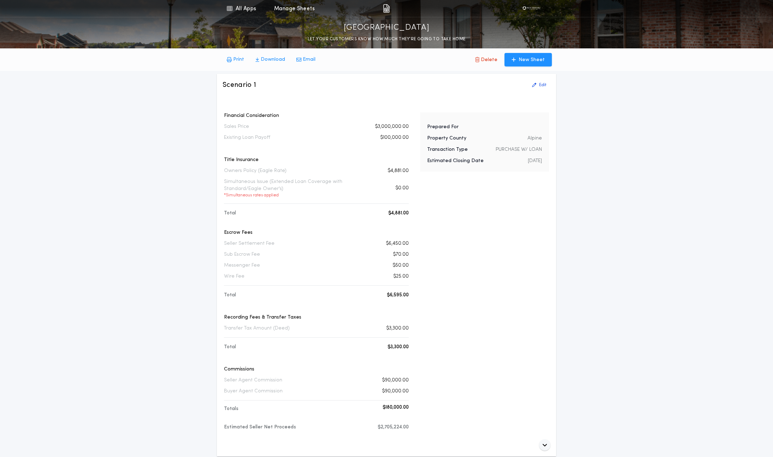
scroll to position [0, 0]
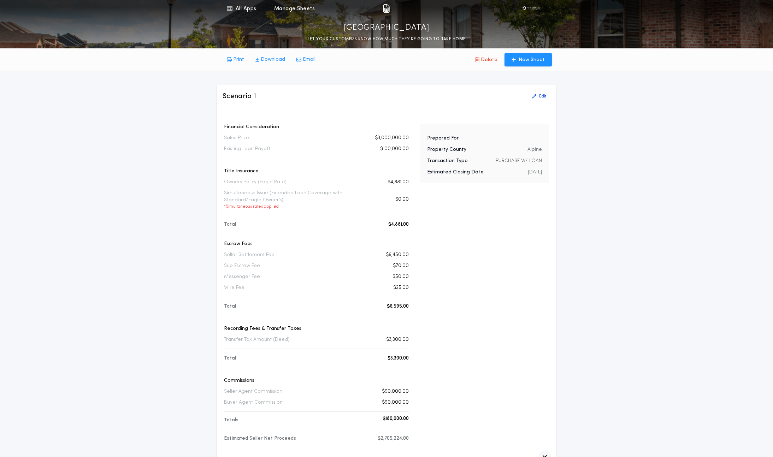
click at [514, 162] on p "PURCHASE W/ LOAN" at bounding box center [519, 161] width 46 height 7
click at [292, 16] on link "Manage Sheets" at bounding box center [294, 8] width 41 height 17
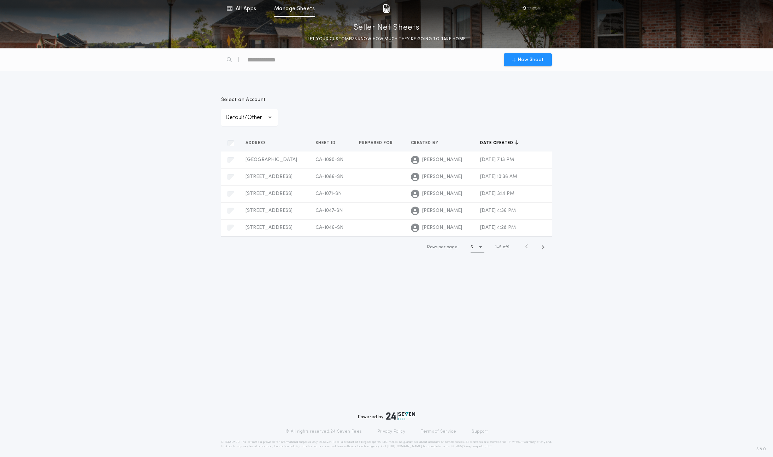
click at [235, 113] on p "Default/Other" at bounding box center [250, 117] width 48 height 8
click at [440, 90] on div "**********" at bounding box center [386, 173] width 339 height 187
click at [226, 160] on div "button" at bounding box center [231, 160] width 14 height 14
click at [225, 159] on div "button" at bounding box center [231, 160] width 14 height 14
